Goal: Information Seeking & Learning: Check status

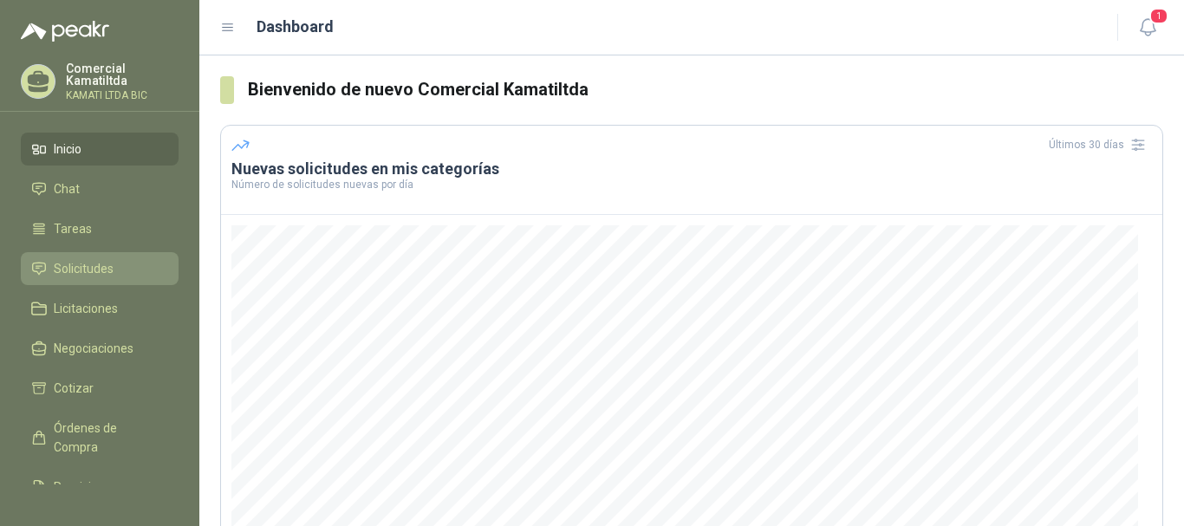
click at [129, 260] on li "Solicitudes" at bounding box center [99, 268] width 137 height 19
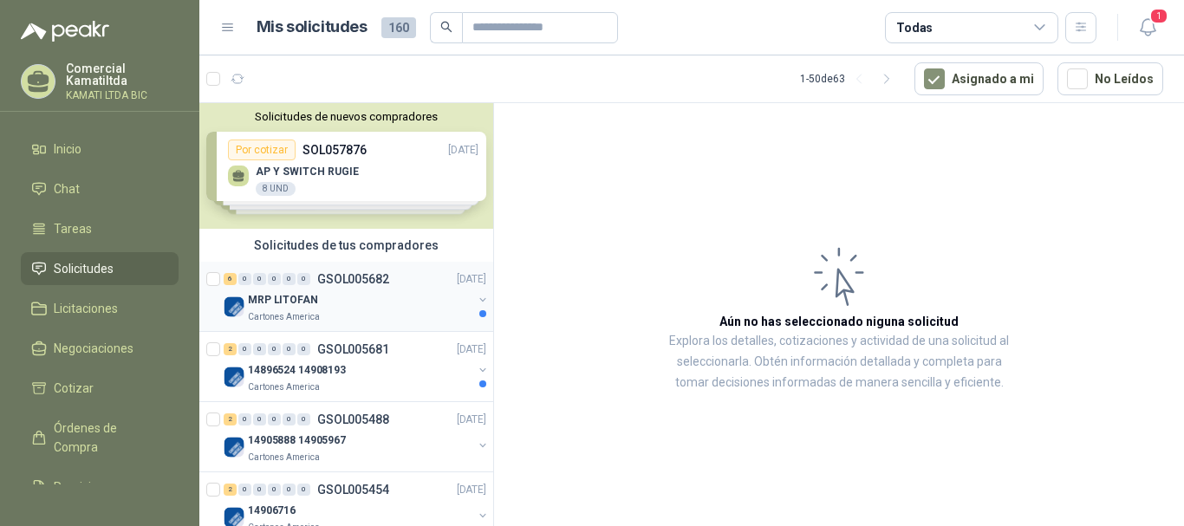
click at [401, 289] on div "6 0 0 0 0 0 GSOL005682 [DATE]" at bounding box center [357, 279] width 266 height 21
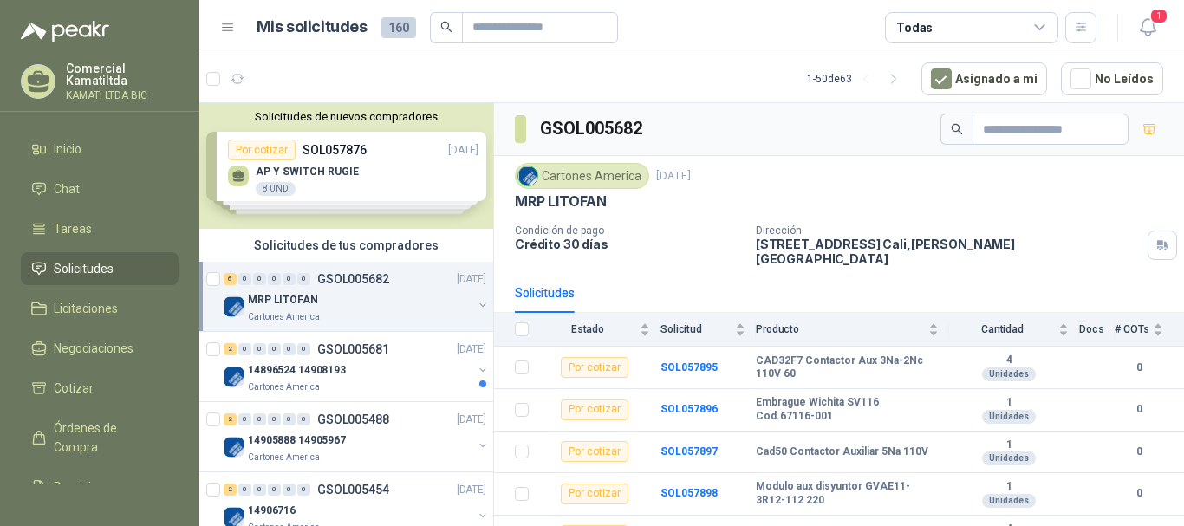
scroll to position [55, 0]
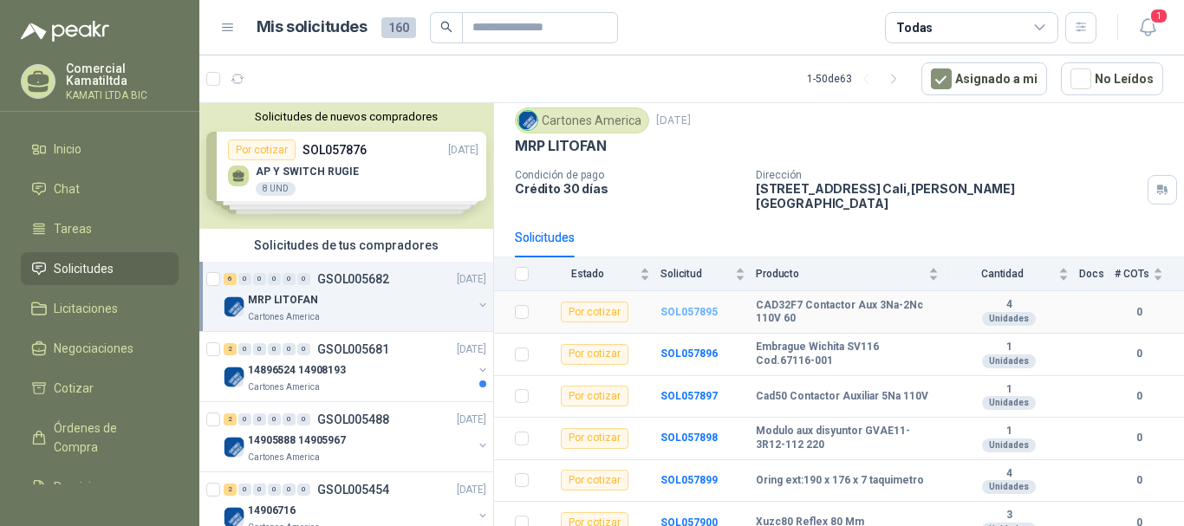
click at [687, 306] on b "SOL057895" at bounding box center [689, 312] width 57 height 12
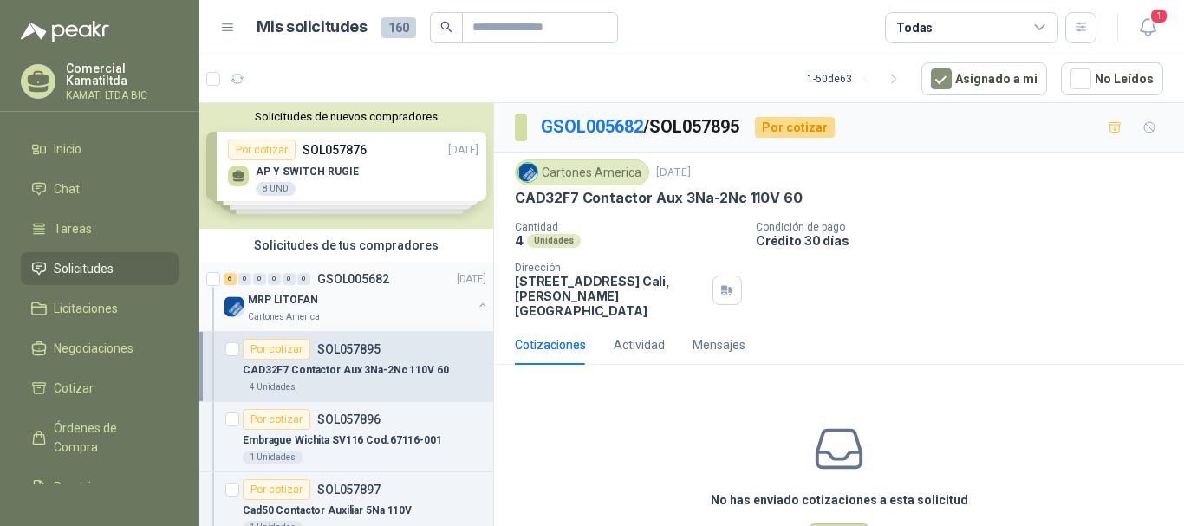
click at [476, 309] on button "button" at bounding box center [483, 305] width 14 height 14
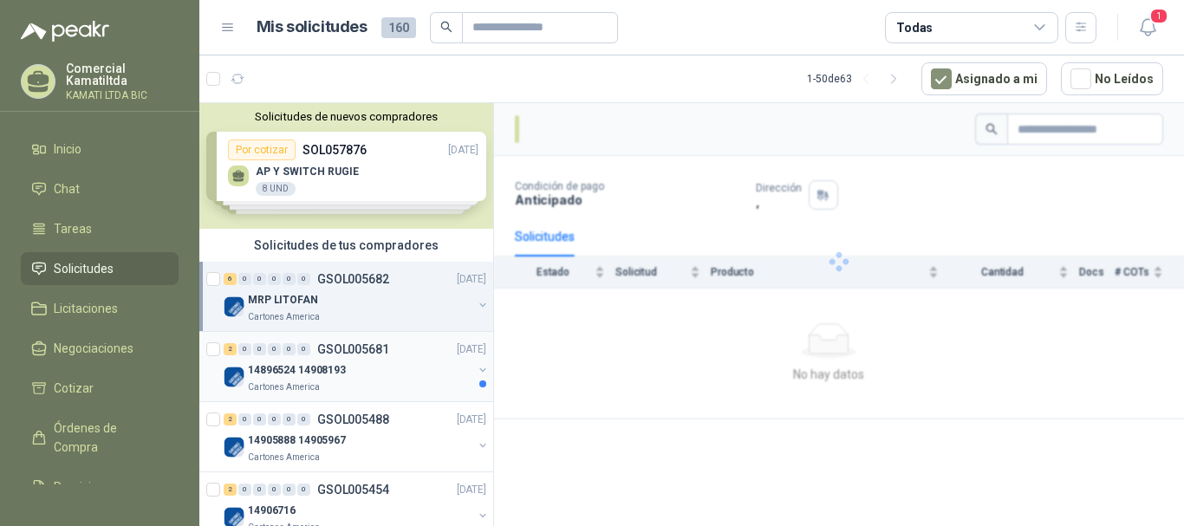
click at [412, 362] on div "14896524 14908193" at bounding box center [360, 370] width 225 height 21
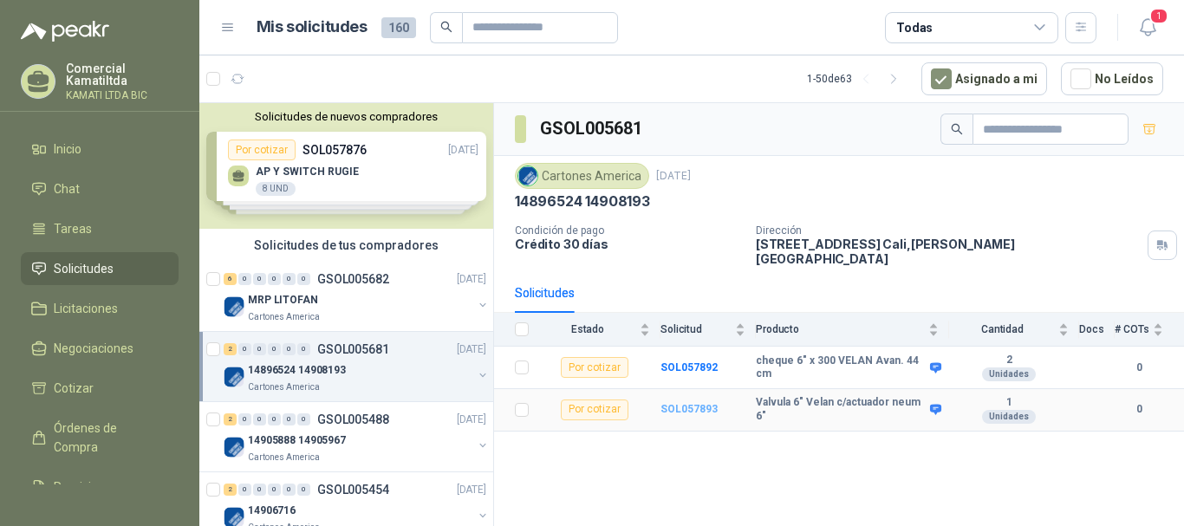
click at [696, 403] on b "SOL057893" at bounding box center [689, 409] width 57 height 12
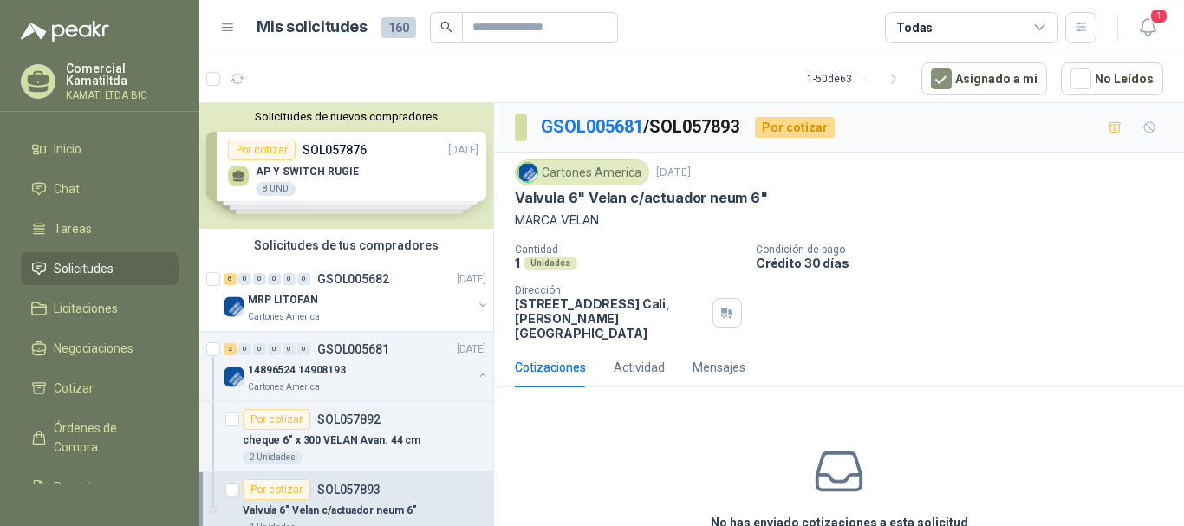
drag, startPoint x: 599, startPoint y: 219, endPoint x: 550, endPoint y: 223, distance: 49.5
click at [550, 223] on p "MARCA VELAN" at bounding box center [839, 220] width 649 height 19
click at [381, 303] on div "MRP LITOFAN" at bounding box center [360, 300] width 225 height 21
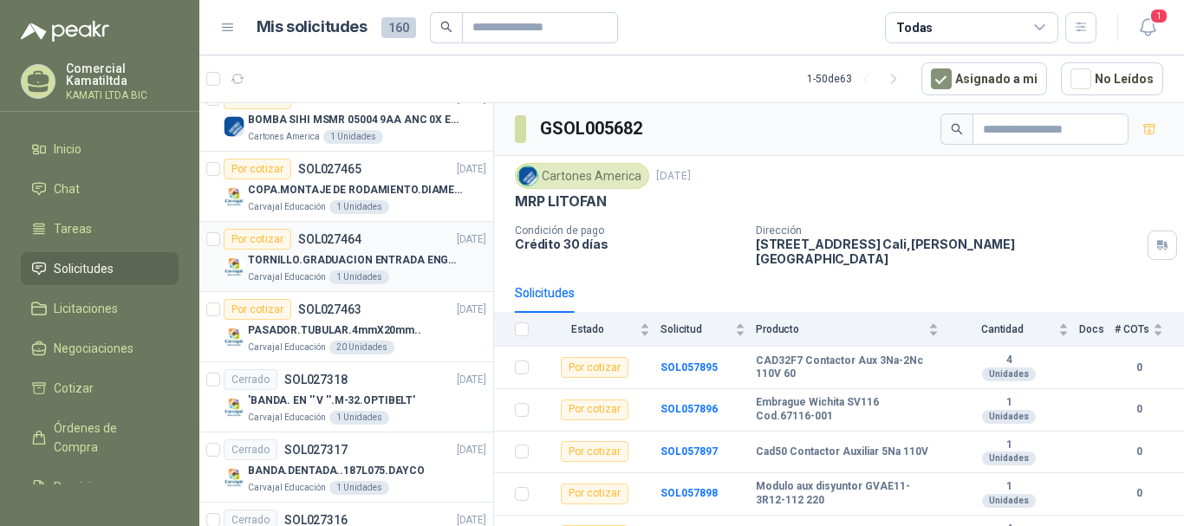
scroll to position [2601, 0]
